Goal: Complete application form

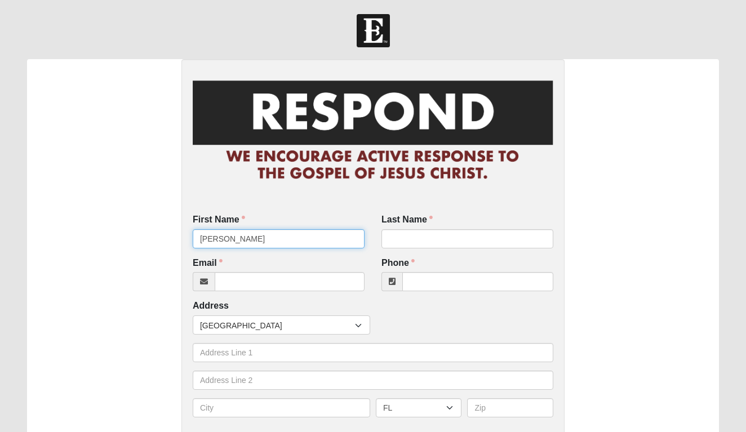
type input "[PERSON_NAME]"
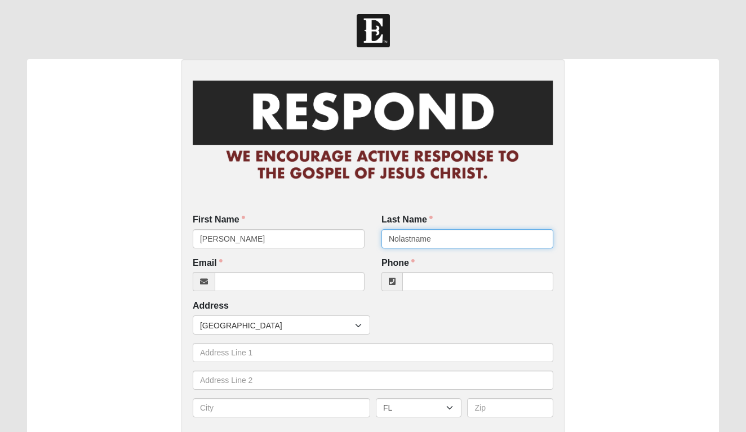
type input "Nolastname"
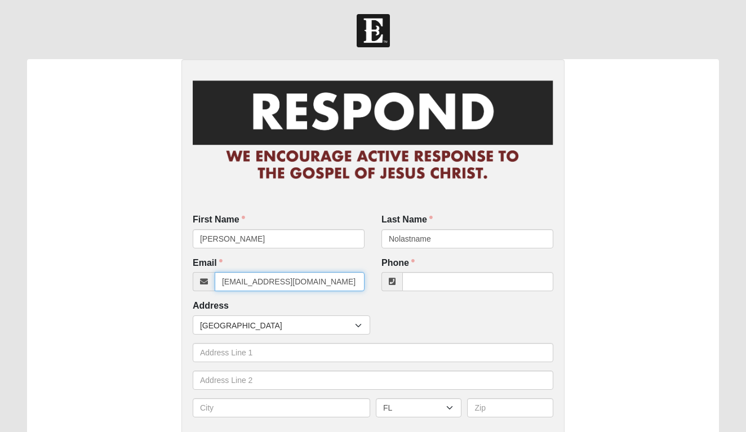
type input "[EMAIL_ADDRESS][DOMAIN_NAME]"
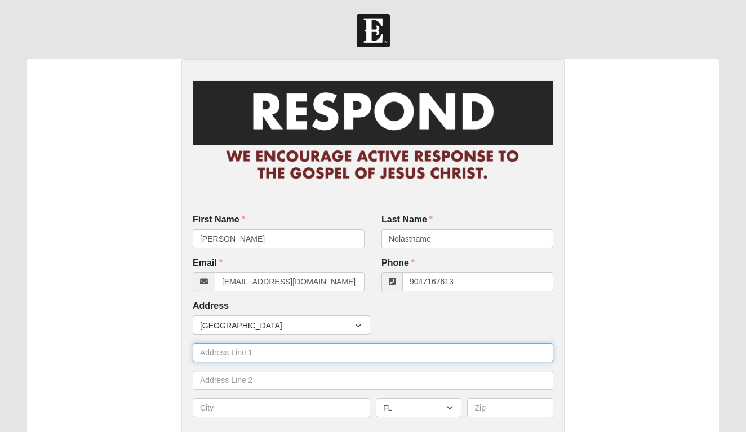
type input "[PHONE_NUMBER]"
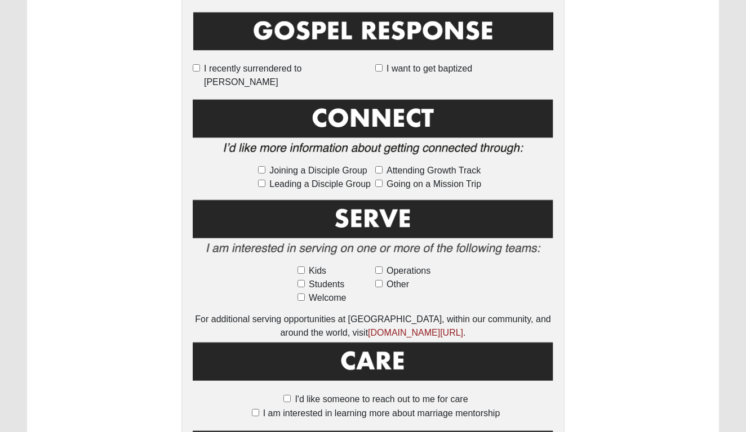
scroll to position [519, 0]
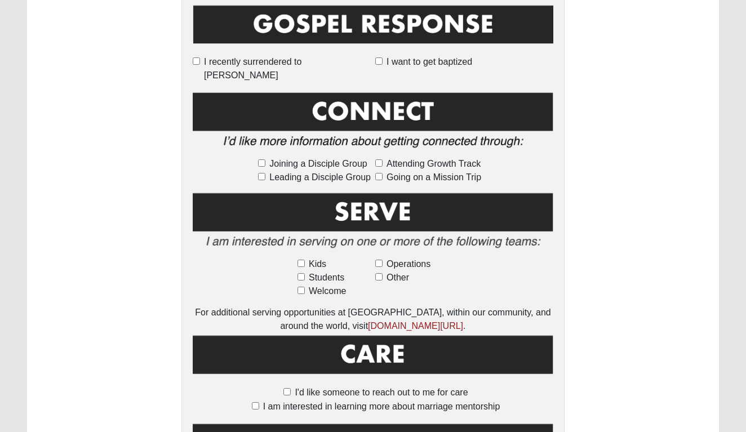
type input "Middleburg Rehab"
click at [285, 388] on input "I'd like someone to reach out to me for care" at bounding box center [286, 391] width 7 height 7
checkbox input "true"
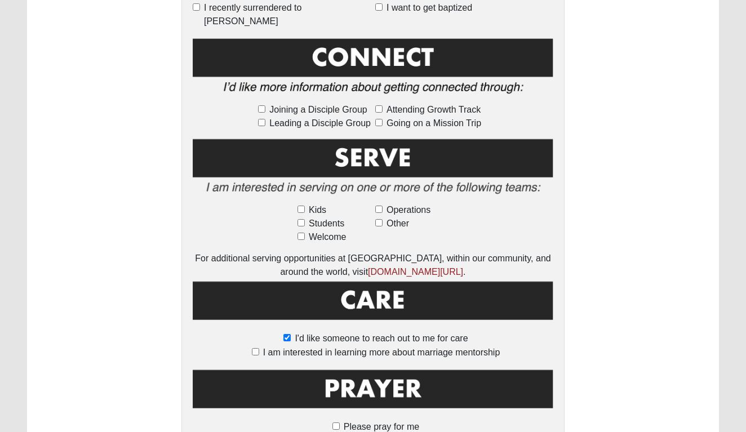
scroll to position [631, 0]
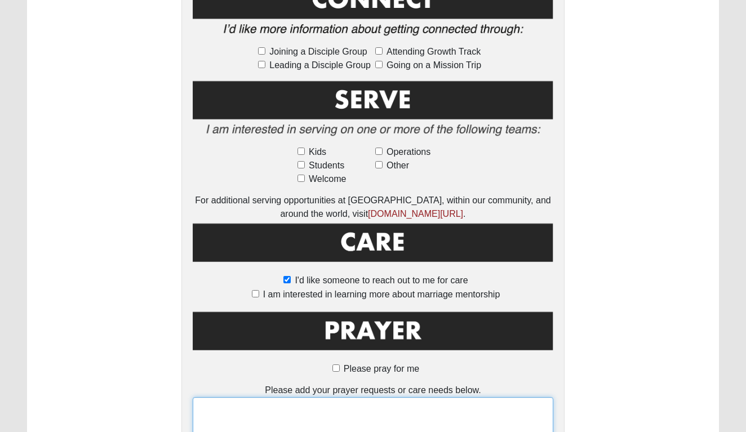
click at [291, 401] on textarea at bounding box center [373, 418] width 360 height 42
click at [338, 364] on input "Please pray for me" at bounding box center [335, 367] width 7 height 7
checkbox input "true"
click at [332, 397] on textarea at bounding box center [373, 418] width 360 height 42
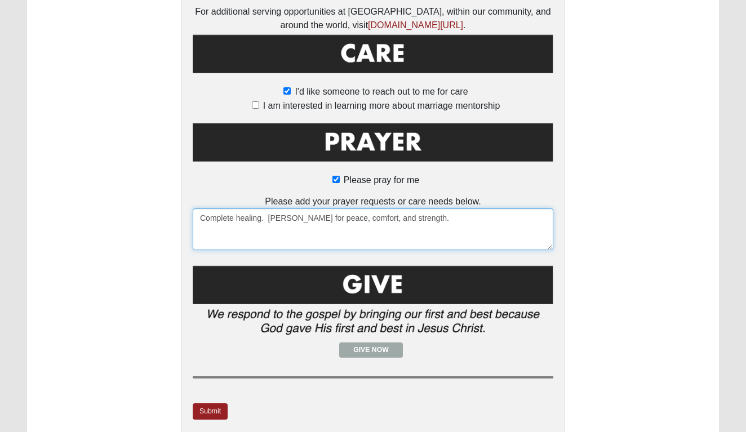
scroll to position [823, 0]
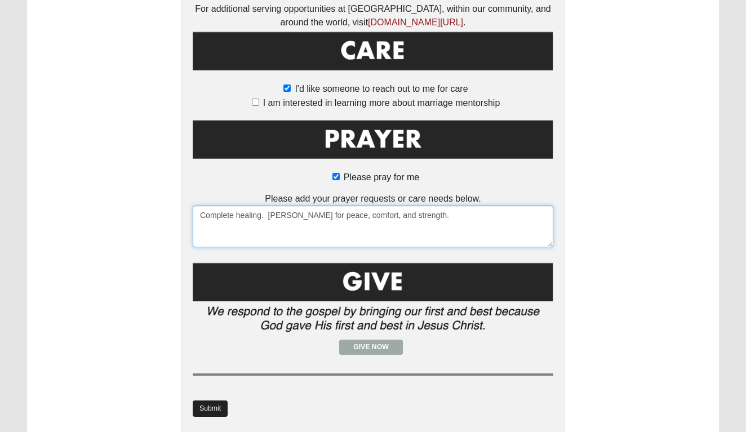
type textarea "Complete healing. [PERSON_NAME] for peace, comfort, and strength."
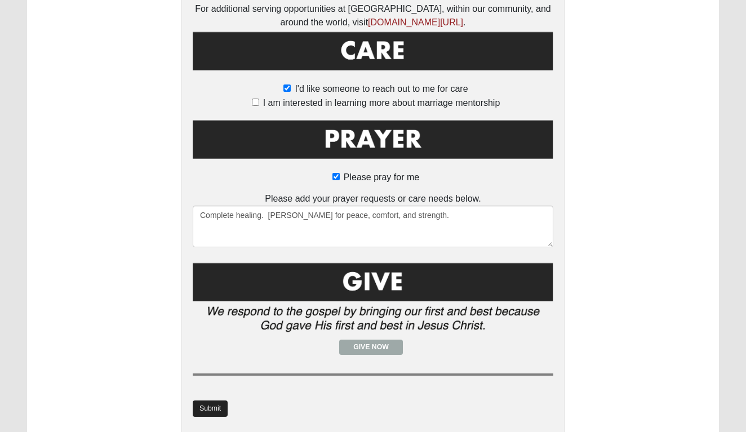
click at [220, 400] on link "Submit" at bounding box center [210, 408] width 35 height 16
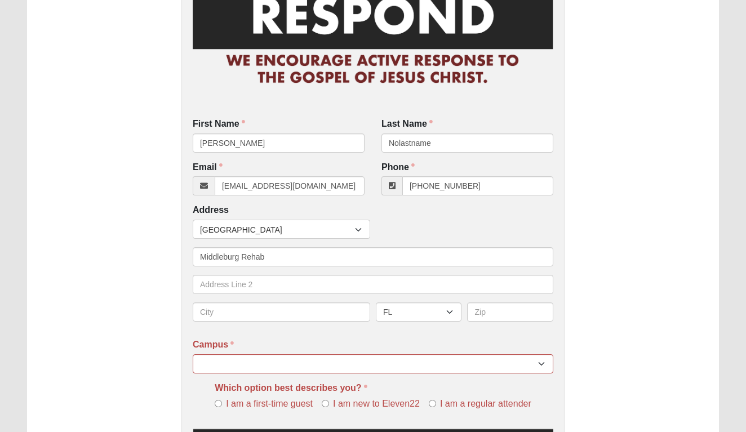
scroll to position [173, 0]
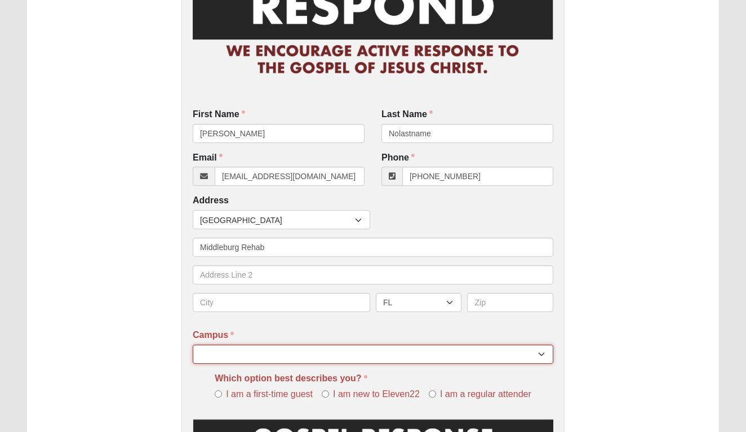
select select "4"
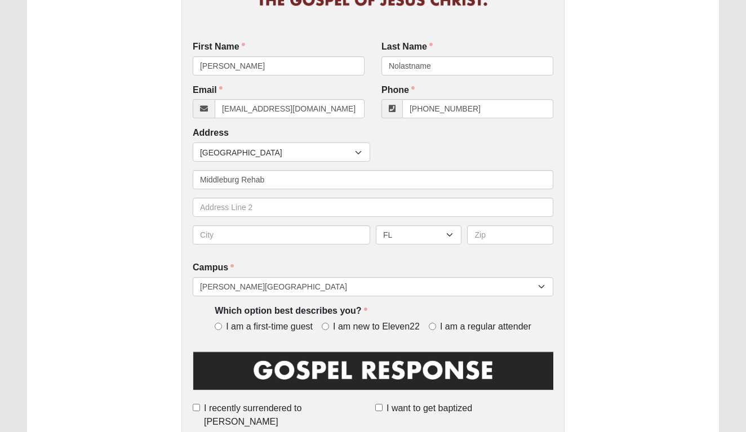
click at [327, 325] on input "I am new to Eleven22" at bounding box center [325, 326] width 7 height 7
radio input "true"
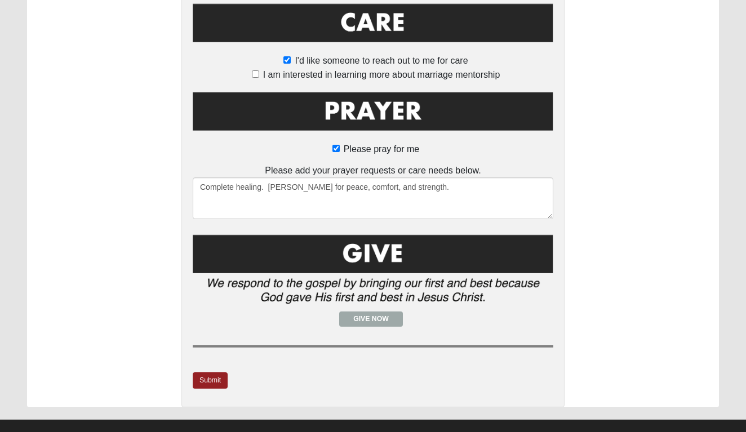
scroll to position [850, 0]
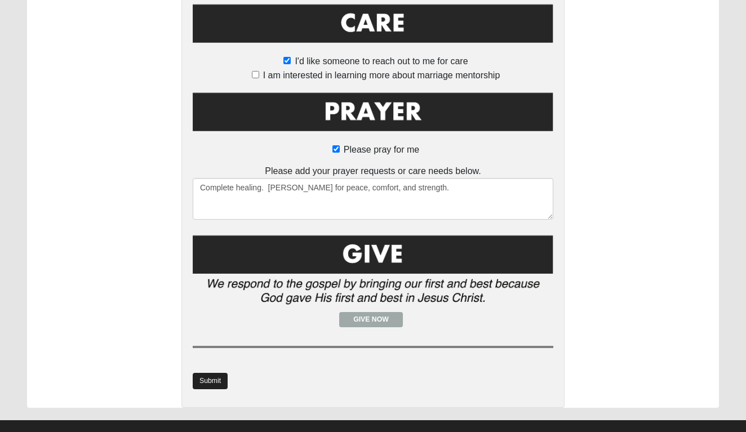
click at [222, 373] on link "Submit" at bounding box center [210, 381] width 35 height 16
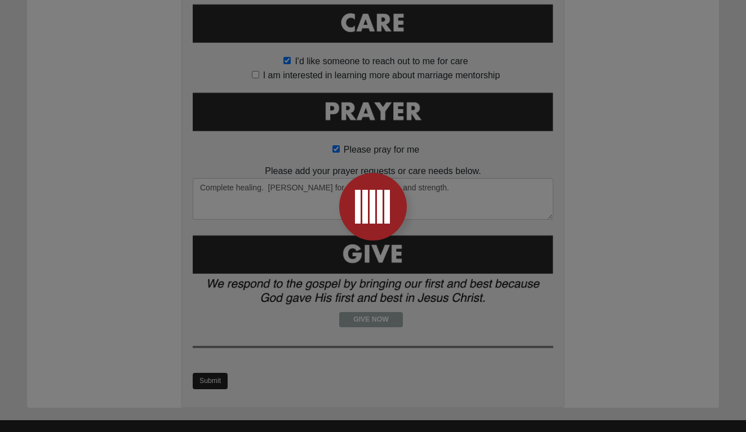
scroll to position [0, 0]
